Goal: Communication & Community: Answer question/provide support

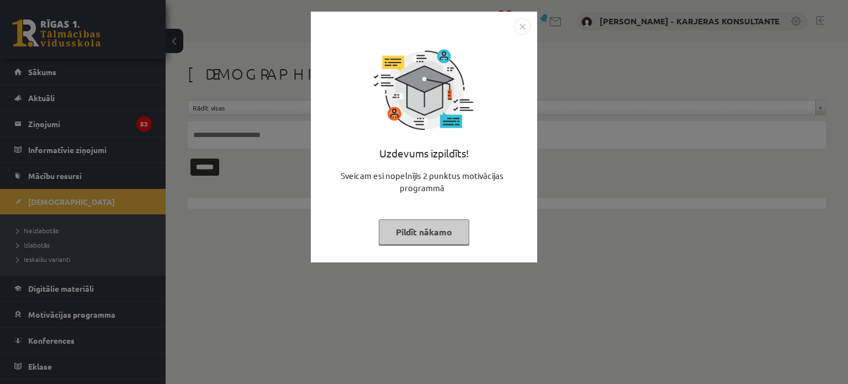
click at [520, 28] on img "Close" at bounding box center [522, 26] width 17 height 17
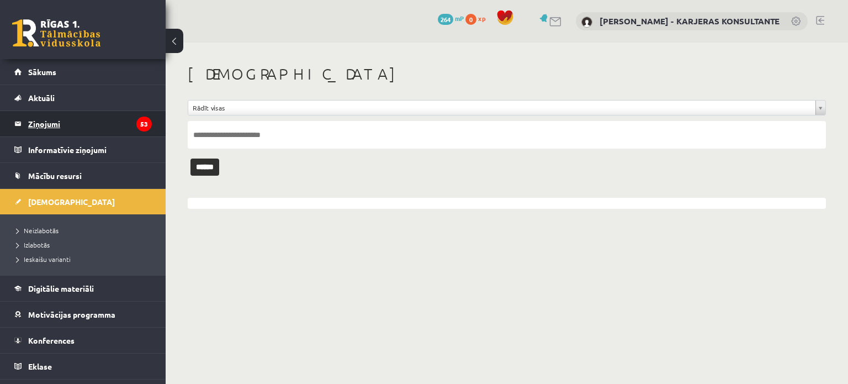
click at [47, 124] on legend "Ziņojumi 53" at bounding box center [90, 123] width 124 height 25
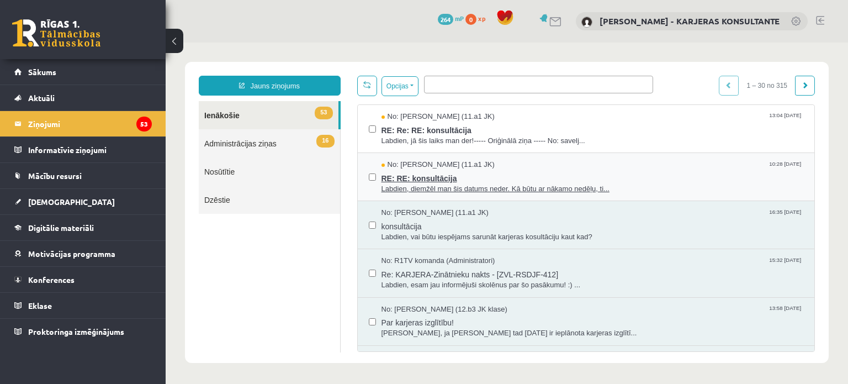
click at [449, 176] on span "RE: RE: konsultācija" at bounding box center [592, 177] width 422 height 14
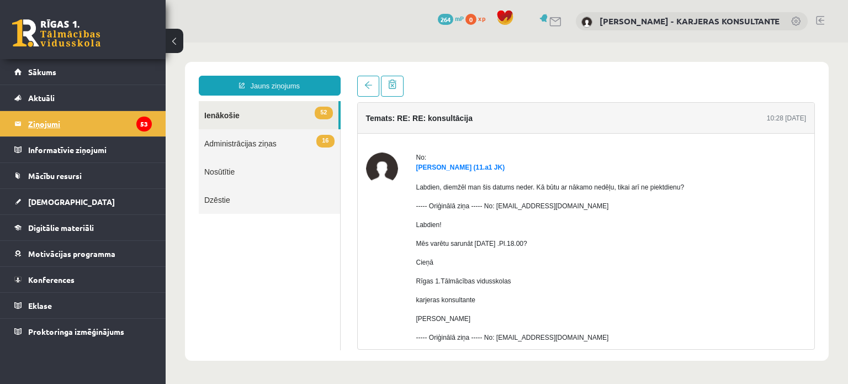
click at [54, 121] on legend "Ziņojumi 53" at bounding box center [90, 123] width 124 height 25
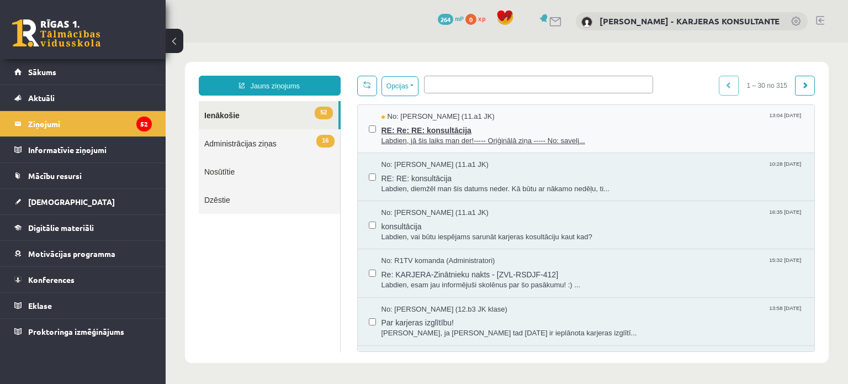
click at [453, 130] on span "RE: Re: RE: konsultācija" at bounding box center [592, 129] width 422 height 14
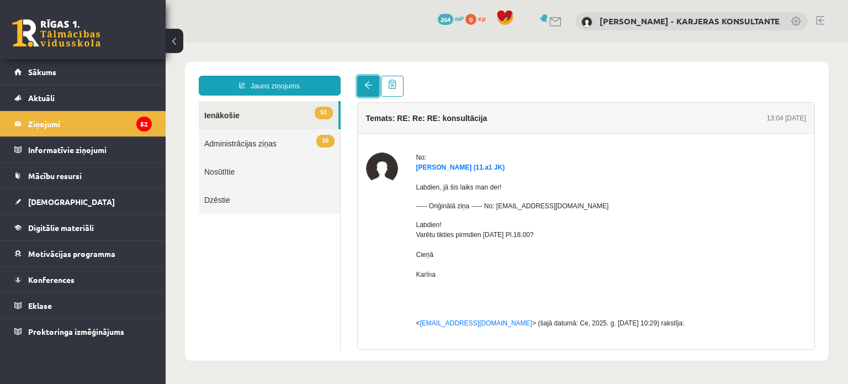
click at [374, 89] on link at bounding box center [368, 86] width 22 height 21
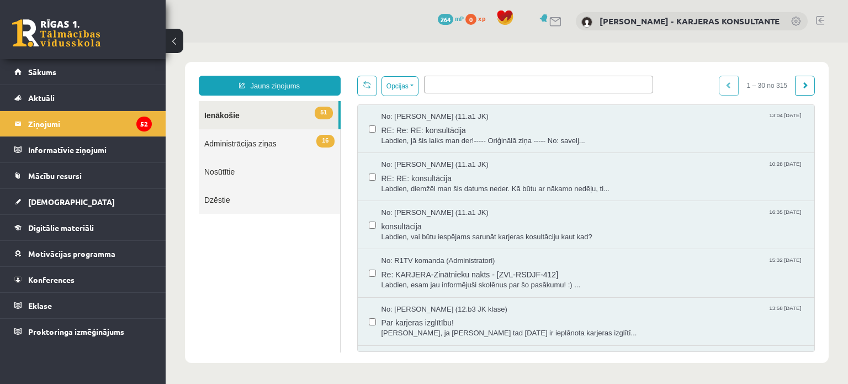
click at [231, 143] on link "16 Administrācijas ziņas" at bounding box center [269, 143] width 141 height 28
